Goal: Task Accomplishment & Management: Use online tool/utility

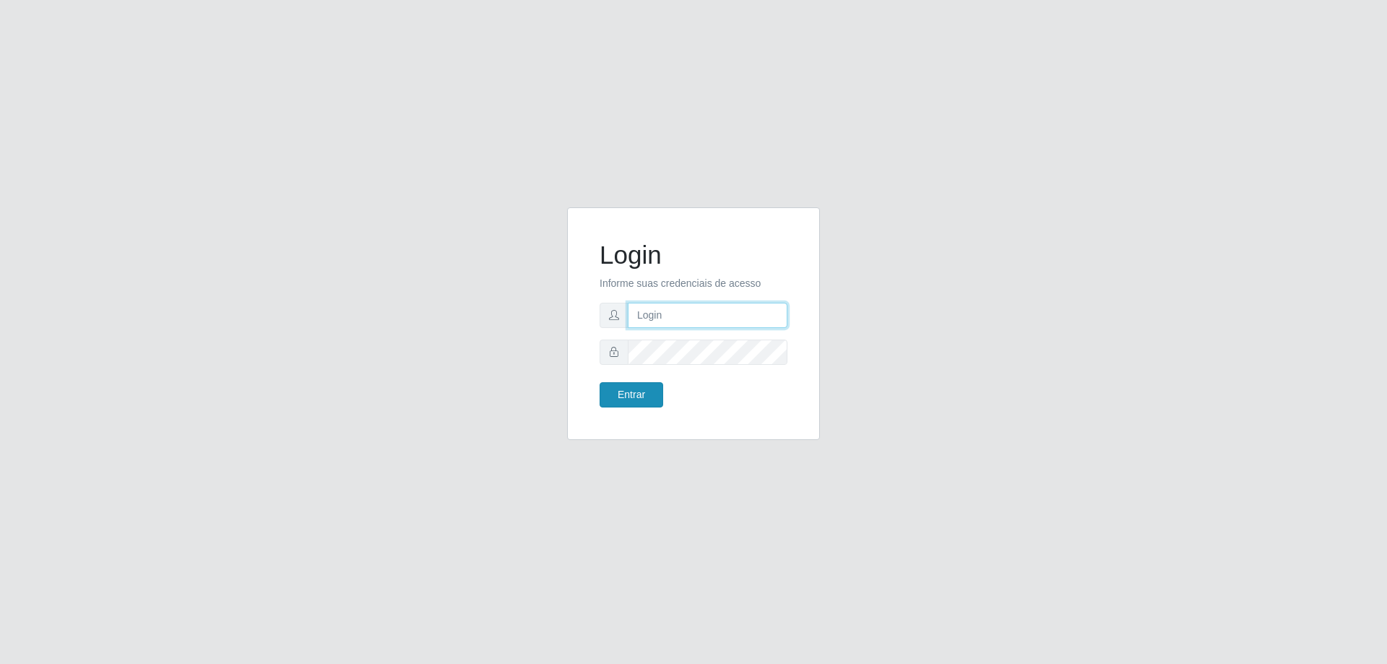
type input "[EMAIL_ADDRESS][DOMAIN_NAME]"
click at [622, 390] on button "Entrar" at bounding box center [631, 394] width 64 height 25
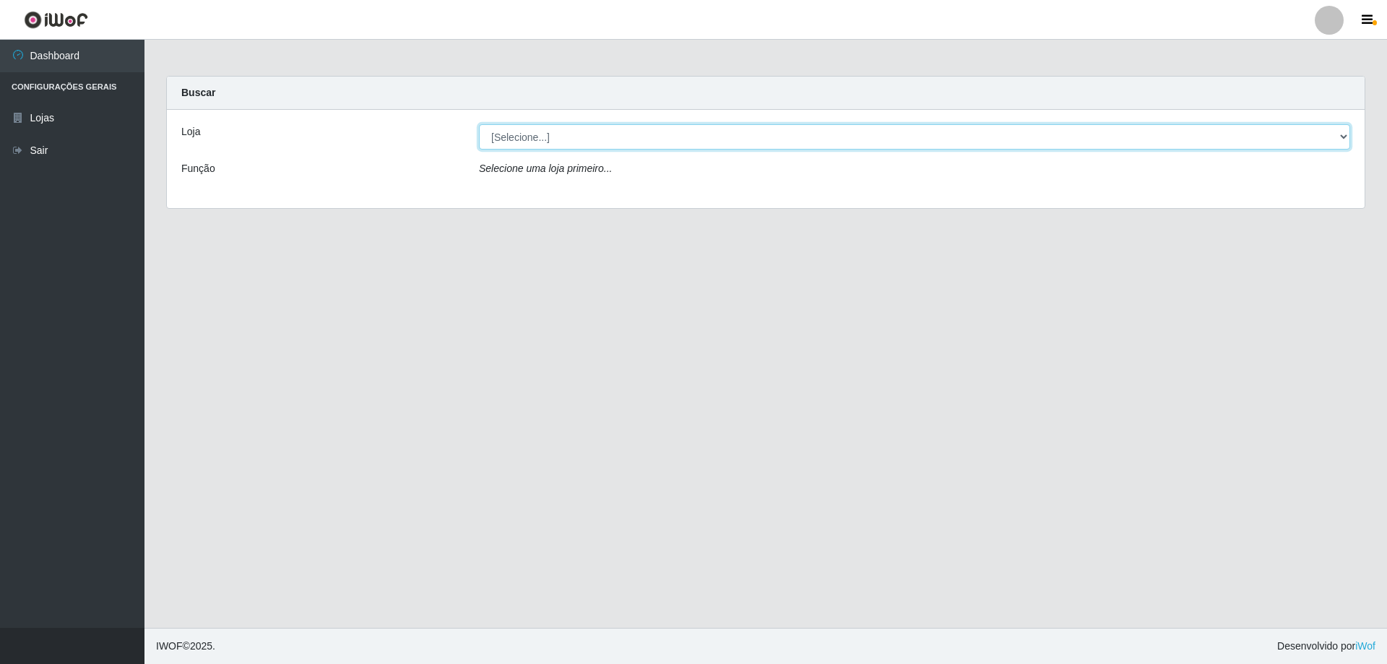
click at [638, 134] on select "[Selecione...] SuperShow Bis - [GEOGRAPHIC_DATA]" at bounding box center [914, 136] width 871 height 25
select select "59"
click at [479, 124] on select "[Selecione...] SuperShow Bis - [GEOGRAPHIC_DATA]" at bounding box center [914, 136] width 871 height 25
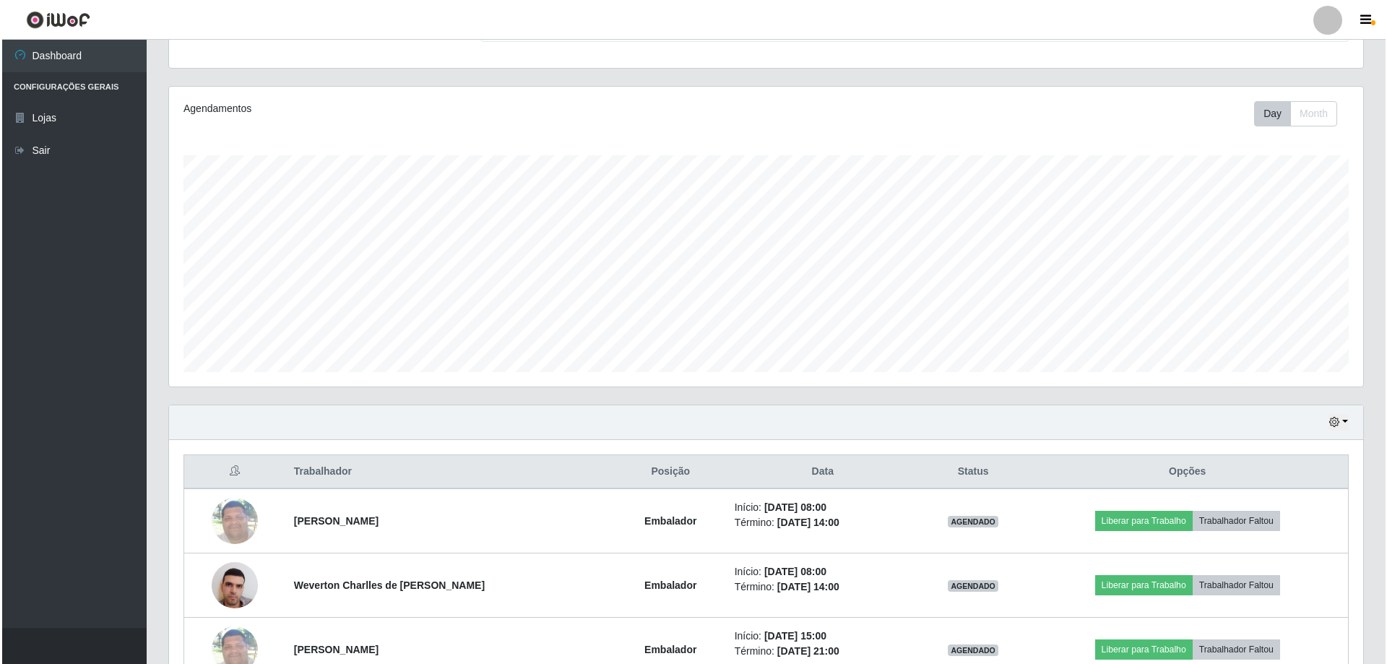
scroll to position [295, 0]
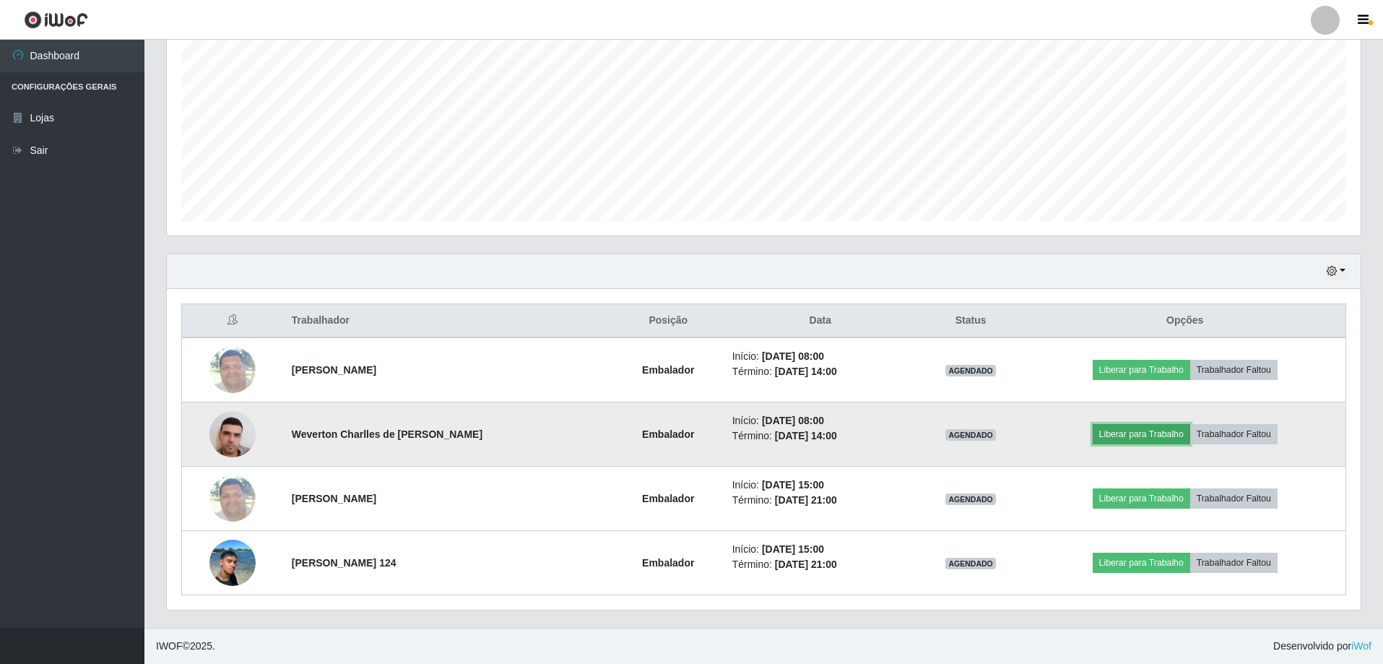
click at [1148, 434] on button "Liberar para Trabalho" at bounding box center [1141, 434] width 97 height 20
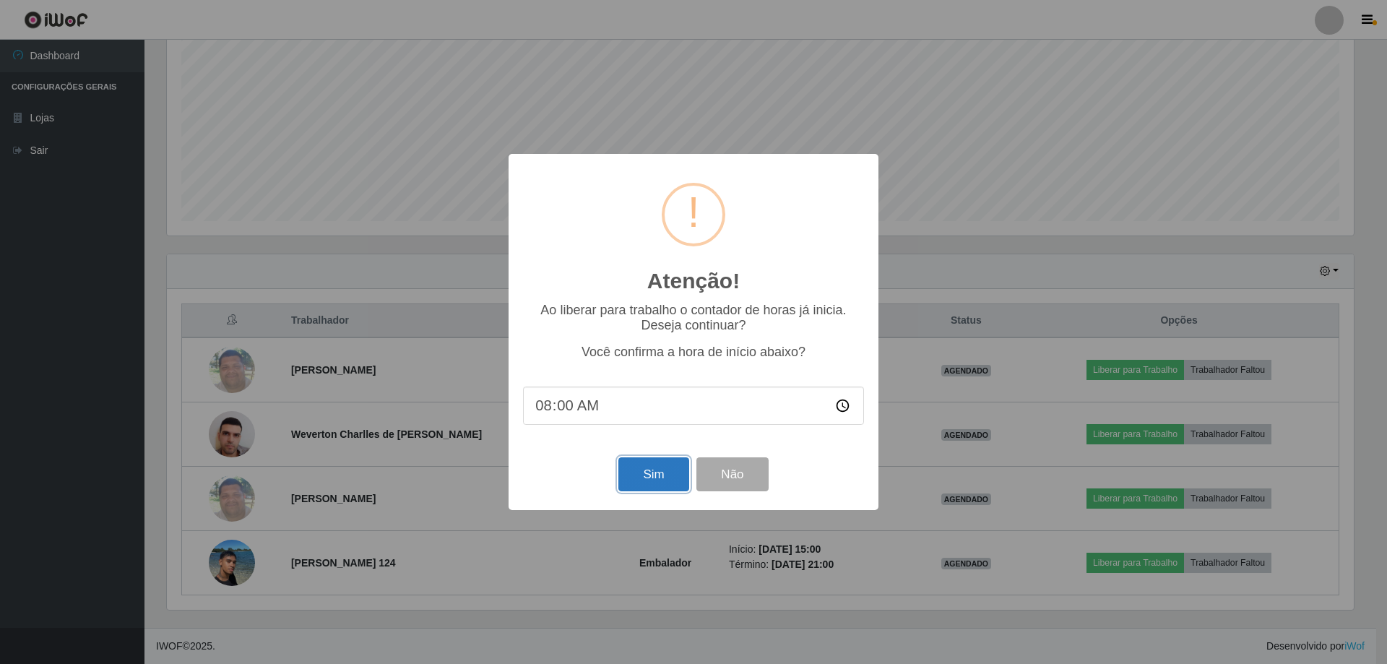
click at [646, 473] on button "Sim" at bounding box center [653, 474] width 70 height 34
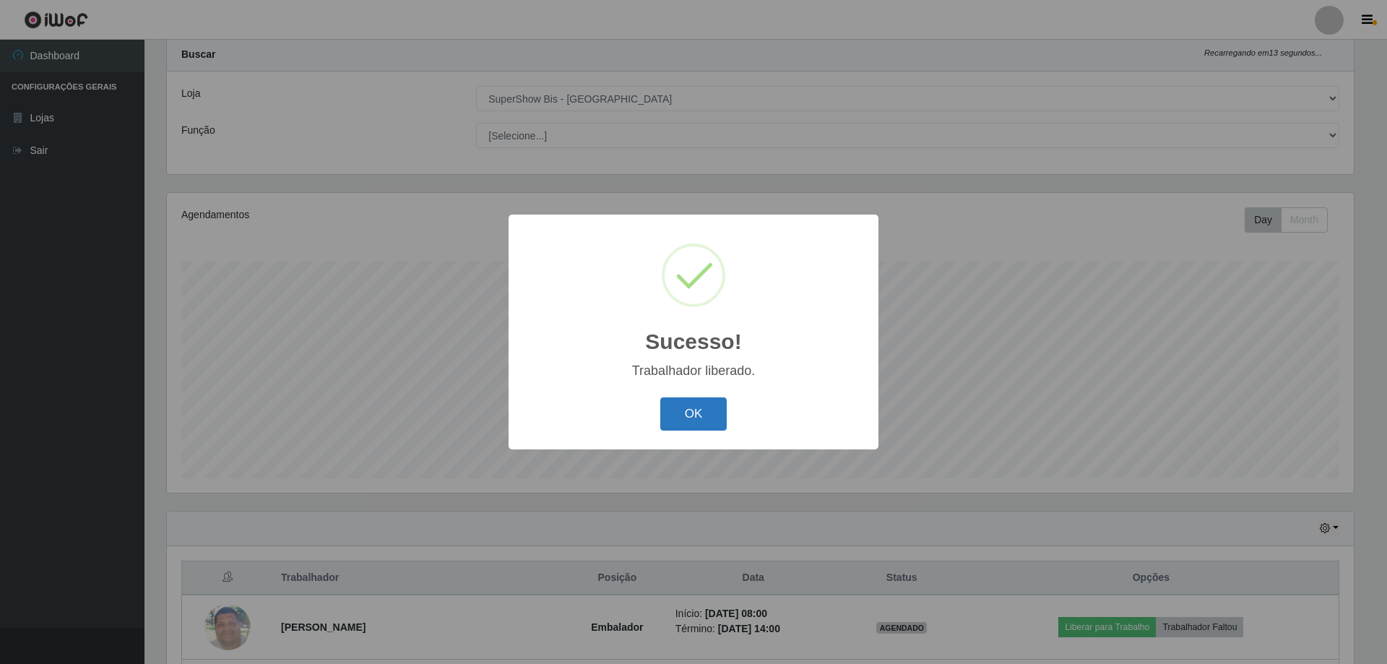
click at [697, 407] on button "OK" at bounding box center [693, 414] width 67 height 34
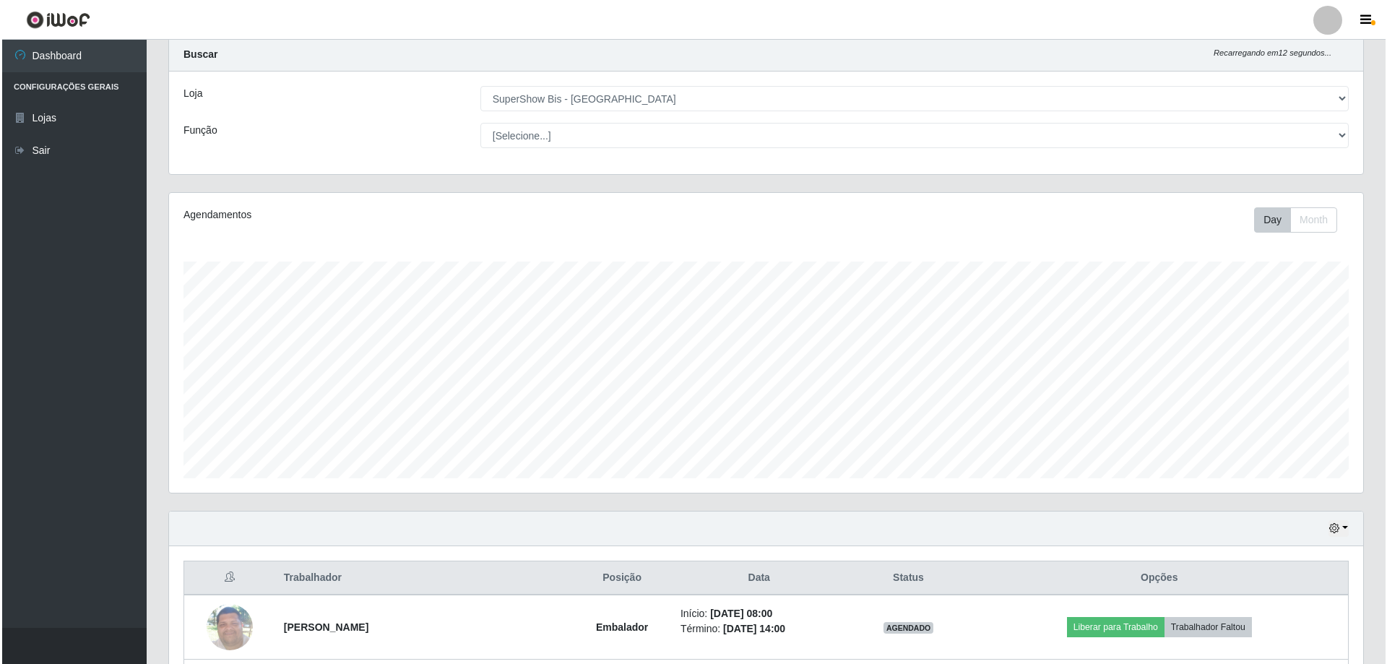
scroll to position [295, 0]
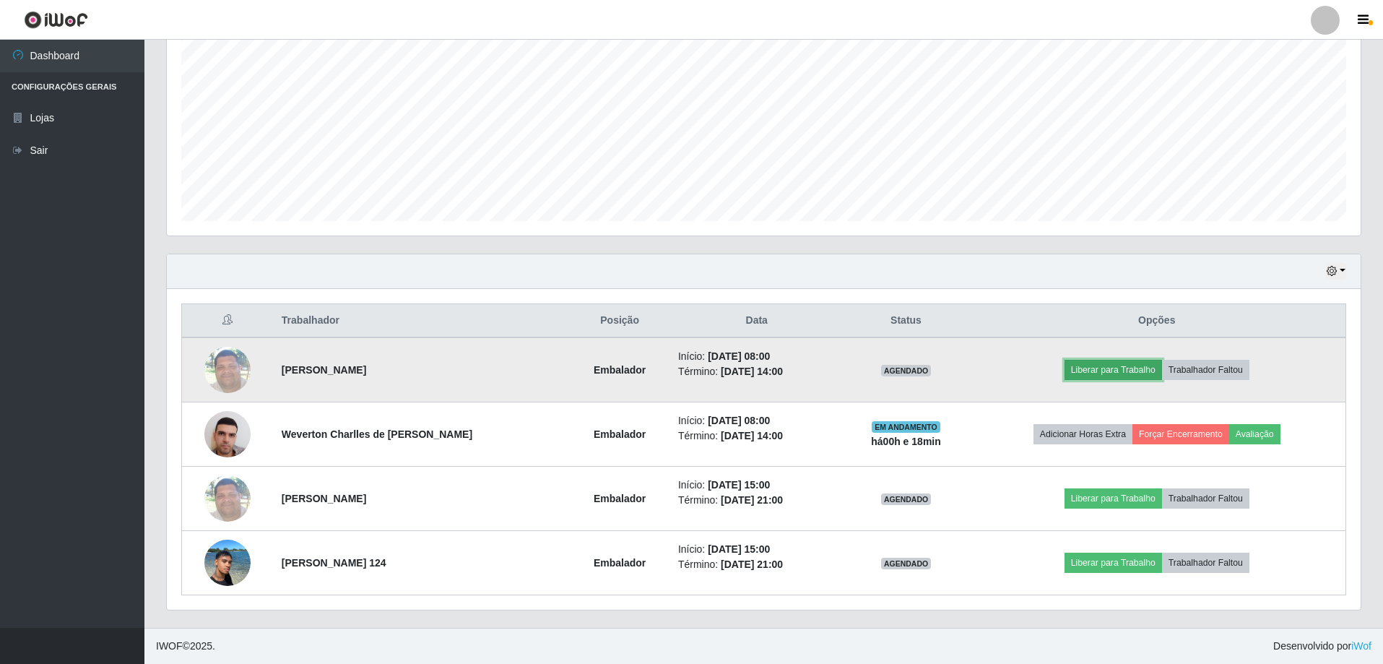
click at [1120, 370] on button "Liberar para Trabalho" at bounding box center [1112, 370] width 97 height 20
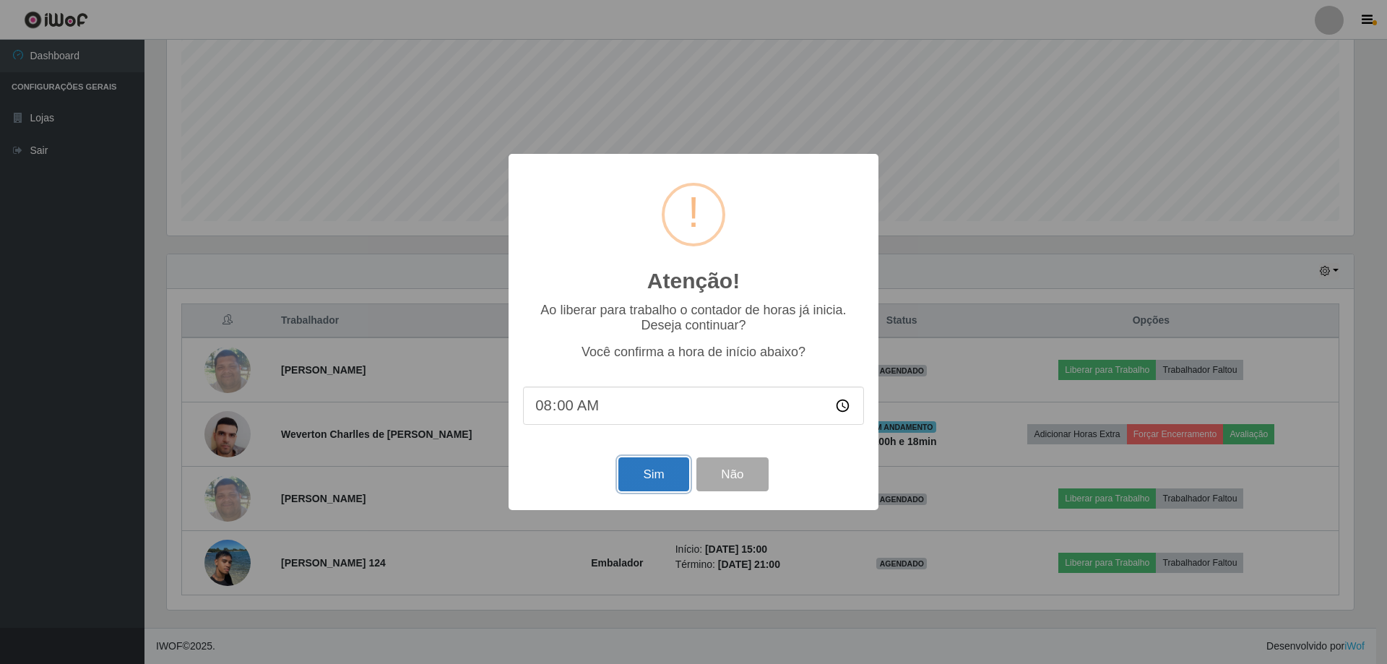
click at [656, 485] on button "Sim" at bounding box center [653, 474] width 70 height 34
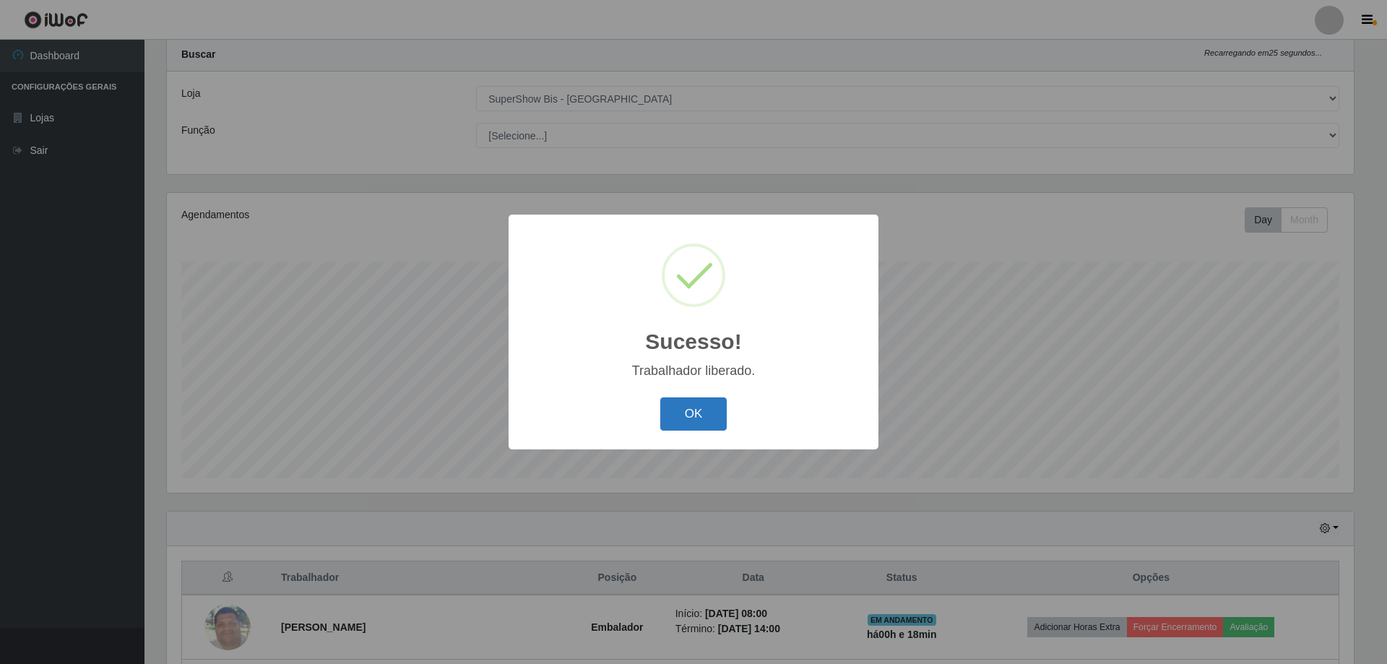
click at [703, 414] on button "OK" at bounding box center [693, 414] width 67 height 34
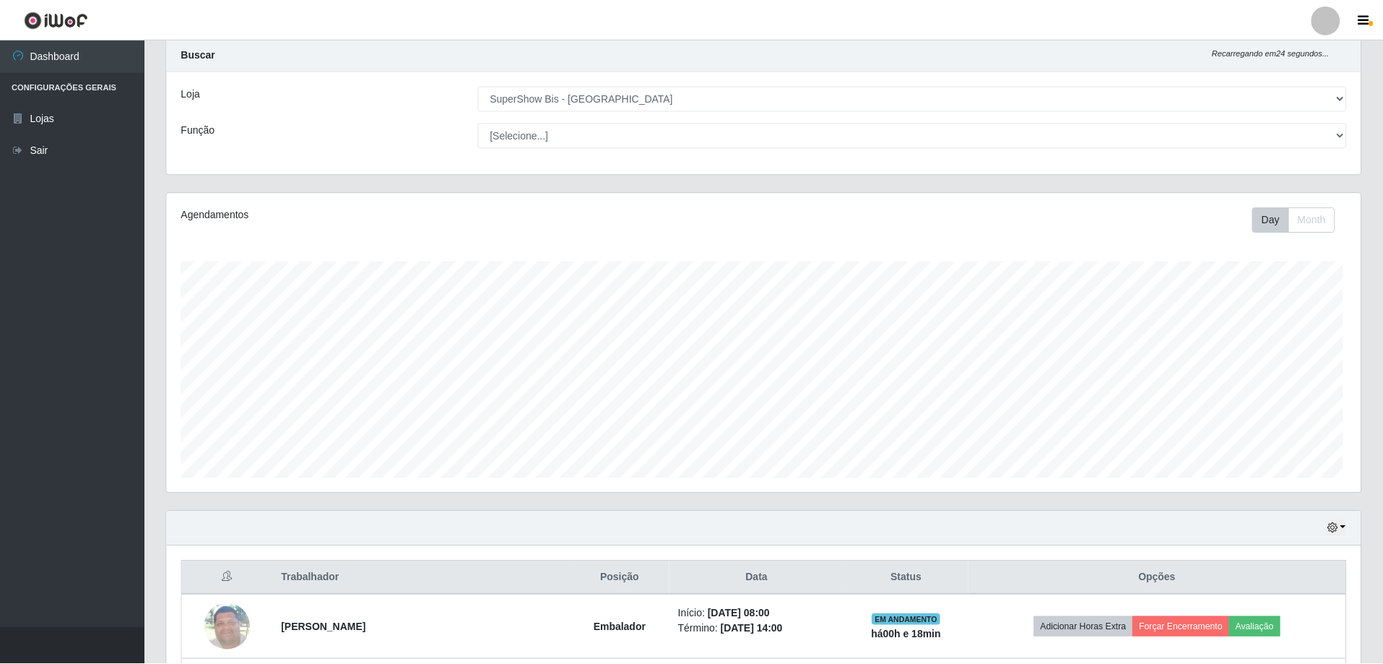
scroll to position [300, 1194]
